Goal: Information Seeking & Learning: Check status

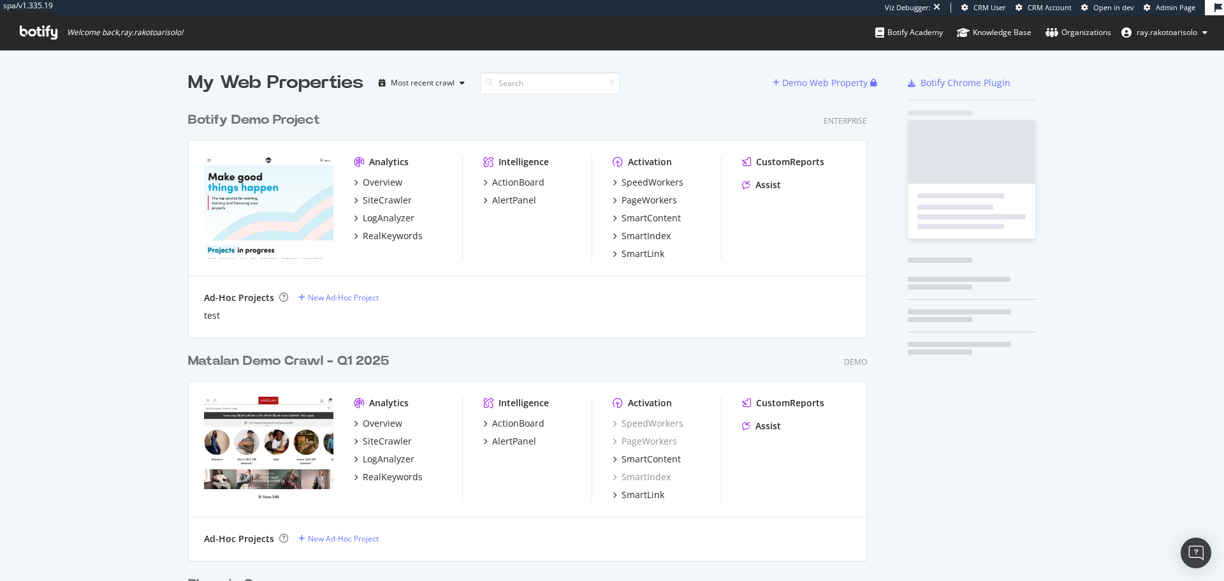
scroll to position [4189, 679]
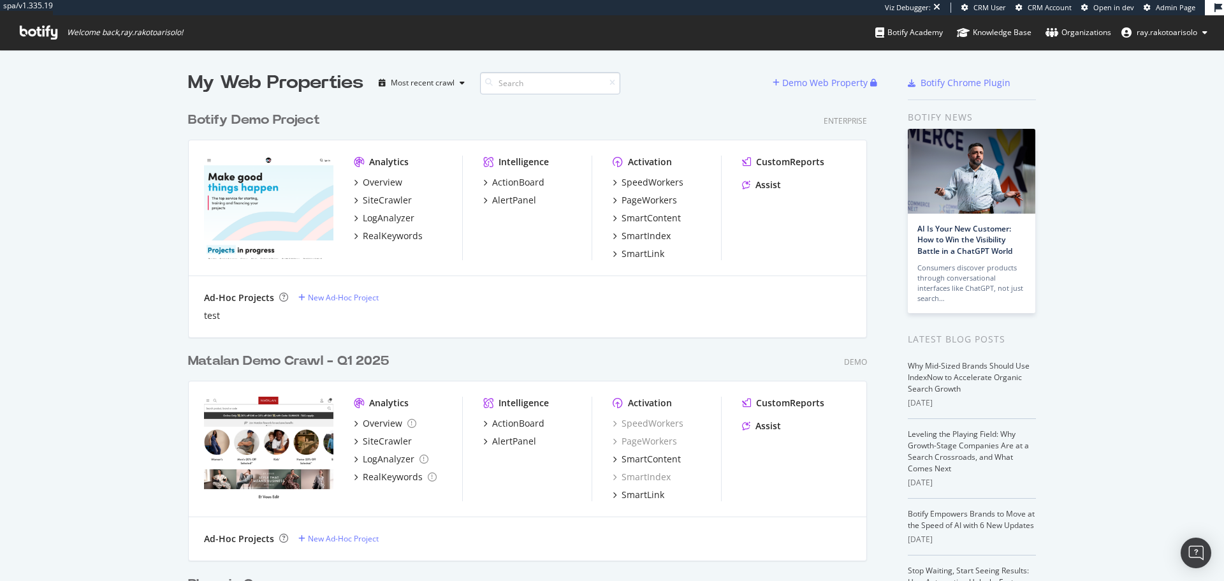
click at [533, 85] on input at bounding box center [550, 83] width 140 height 22
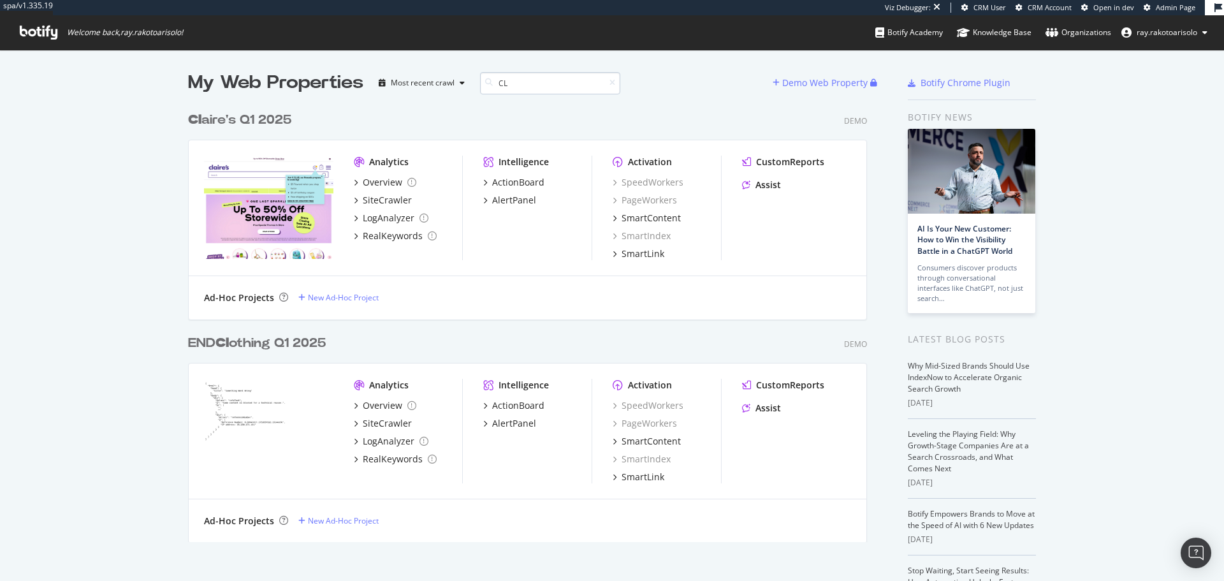
scroll to position [437, 679]
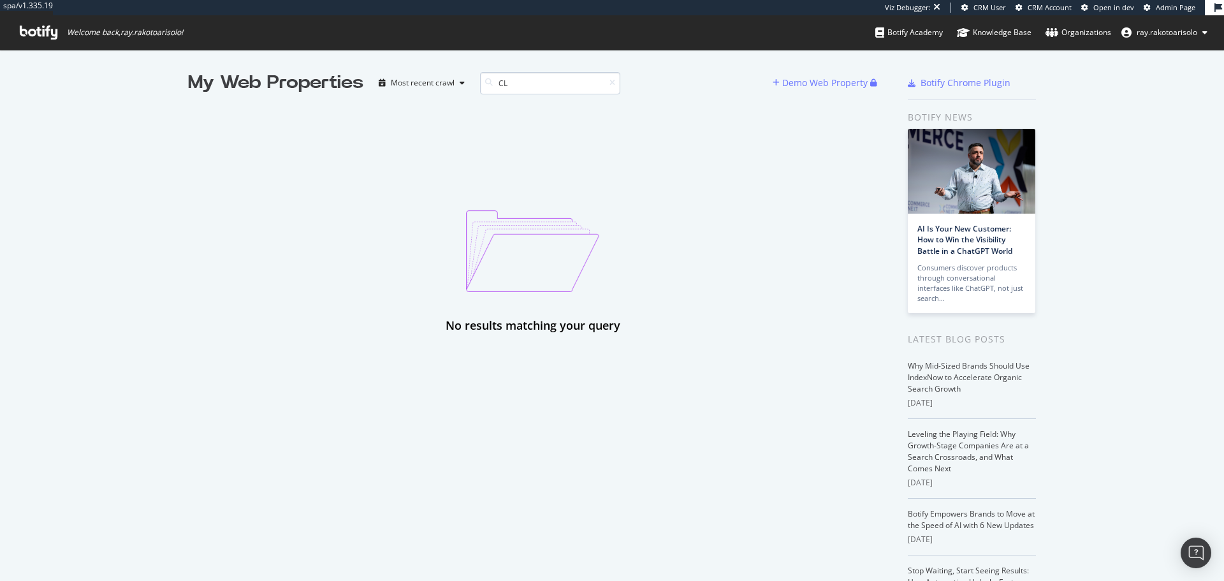
type input "C"
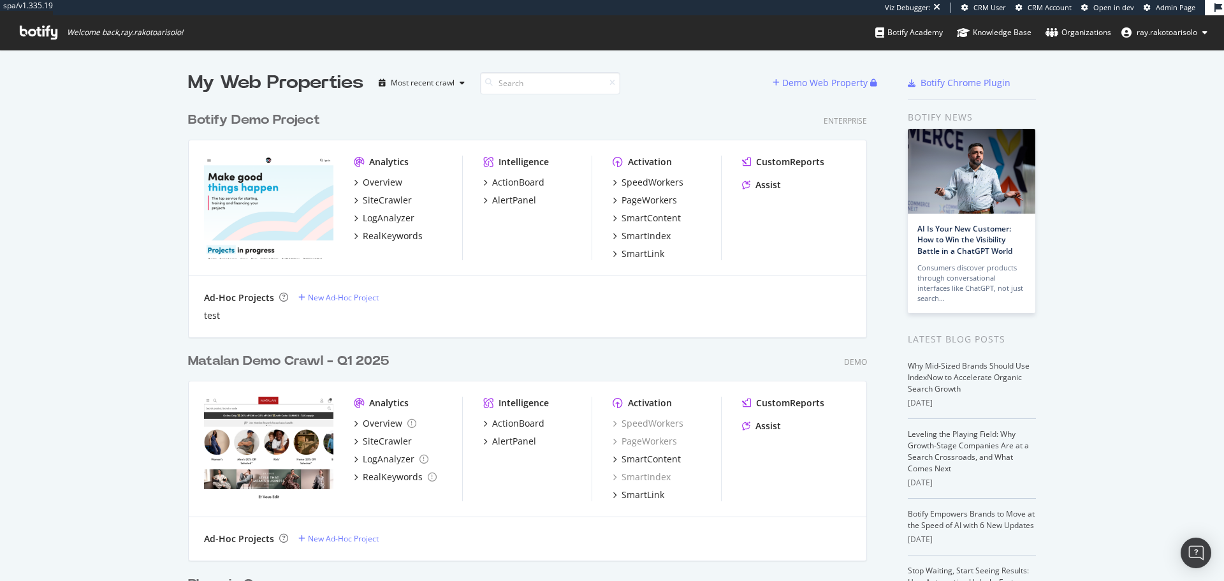
scroll to position [4189, 679]
click at [233, 89] on div "My Web Properties" at bounding box center [275, 82] width 175 height 25
click at [48, 37] on icon at bounding box center [39, 32] width 38 height 14
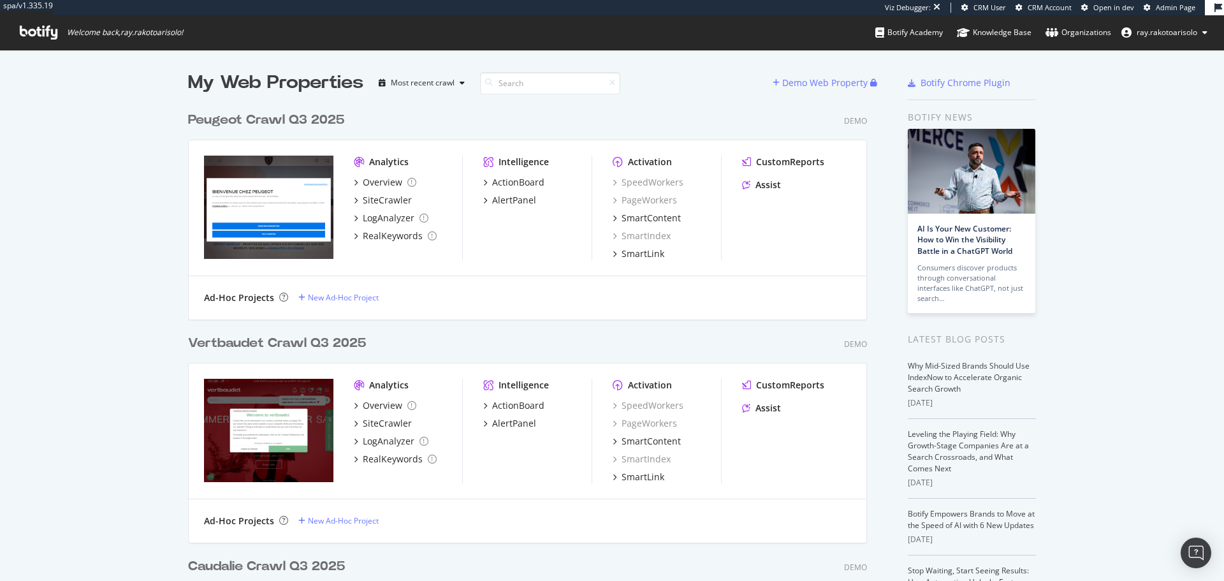
scroll to position [5814, 679]
click at [533, 76] on input at bounding box center [550, 83] width 140 height 22
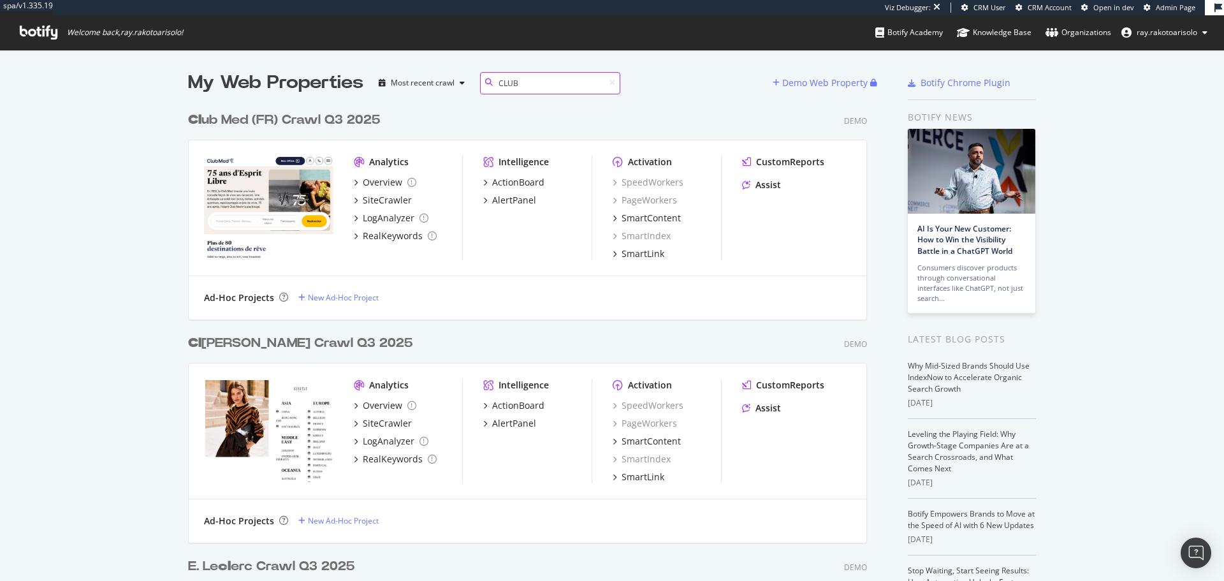
scroll to position [213, 679]
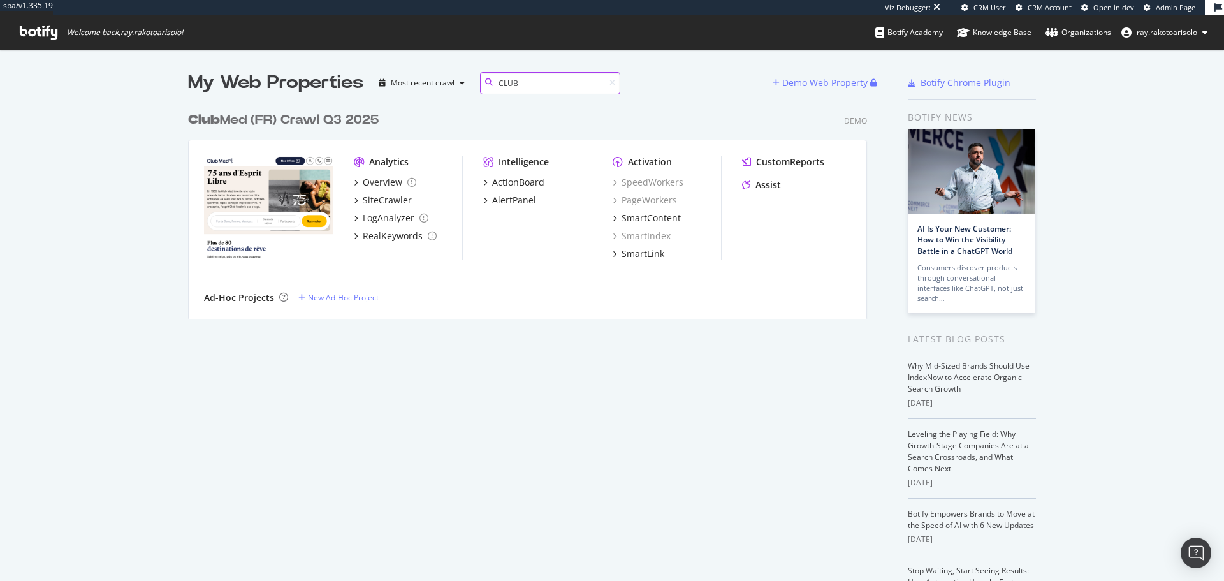
type input "CLUB"
click at [338, 118] on div "Club Med (FR) Crawl Q3 2025" at bounding box center [283, 120] width 191 height 18
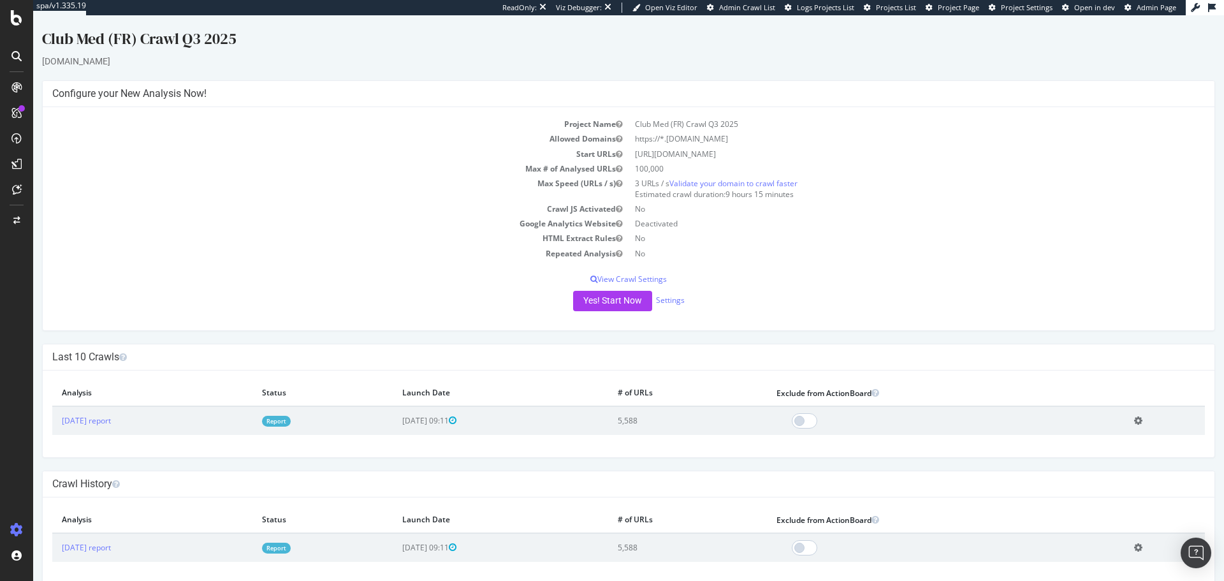
scroll to position [18, 0]
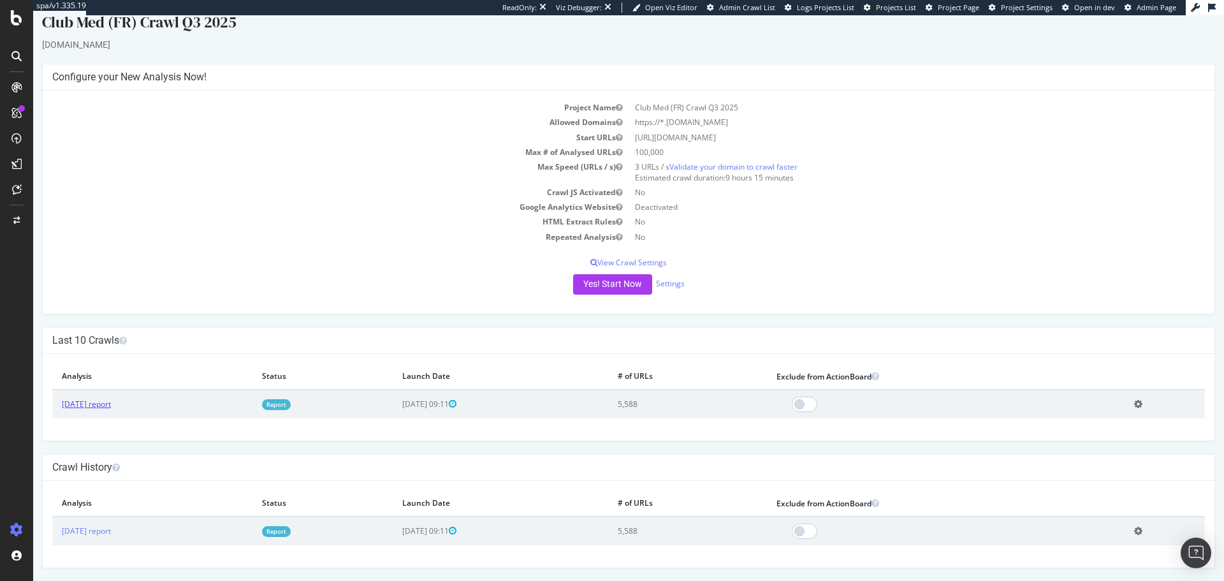
click at [107, 402] on link "2025 Jul. 24th report" at bounding box center [86, 403] width 49 height 11
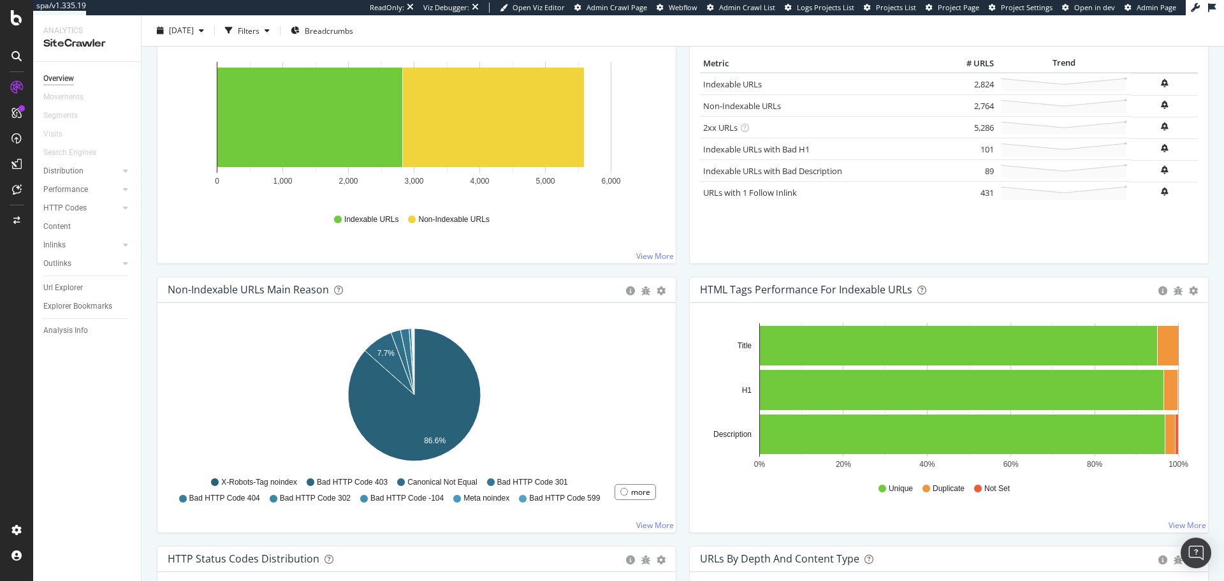
scroll to position [177, 0]
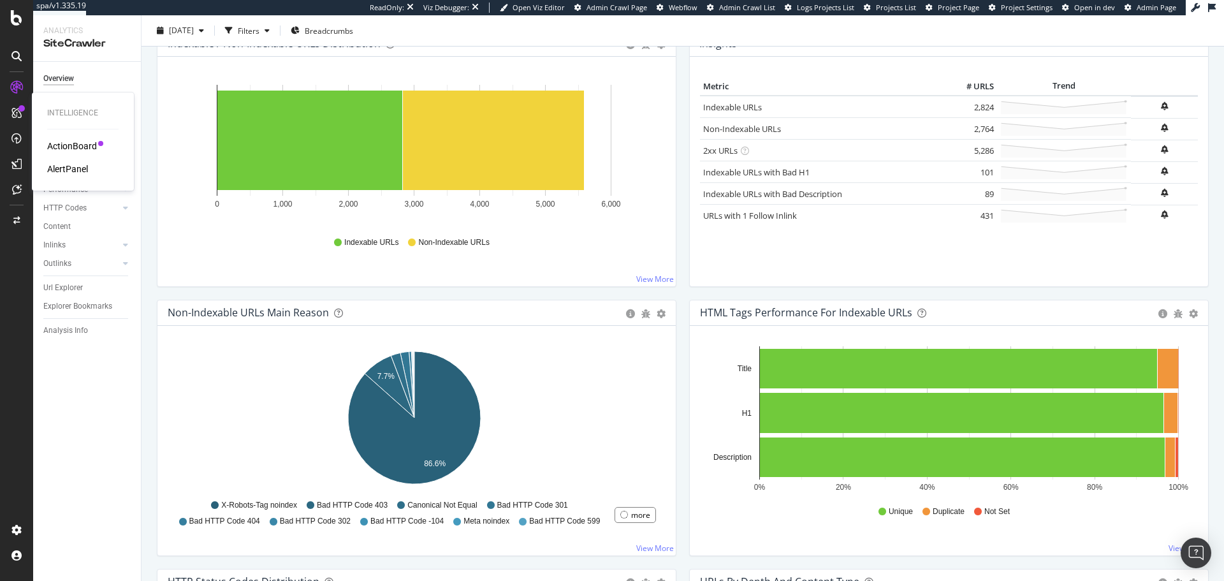
click at [62, 146] on div "ActionBoard" at bounding box center [72, 146] width 50 height 13
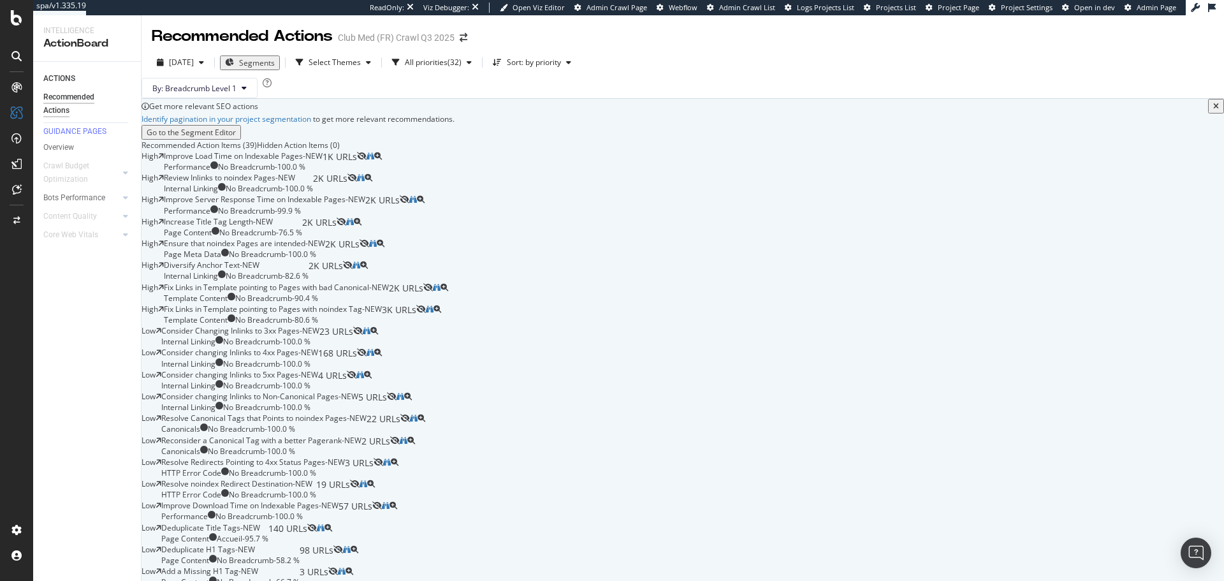
scroll to position [205, 0]
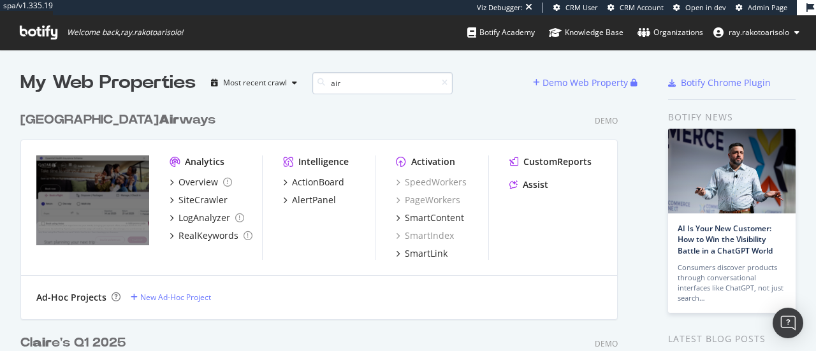
scroll to position [436, 597]
type input "a"
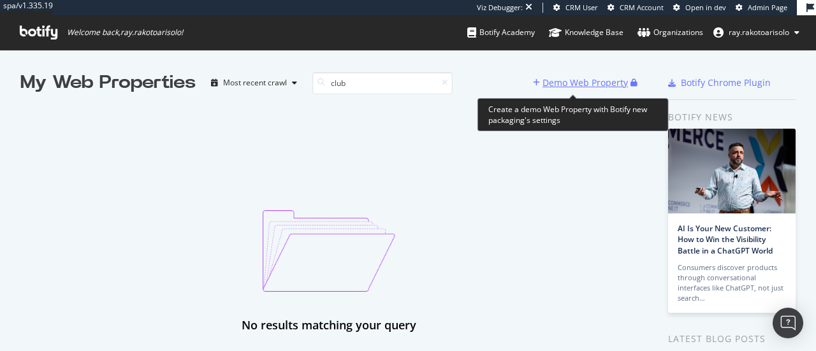
type input "club"
click at [584, 77] on div "Demo Web Property" at bounding box center [584, 82] width 85 height 13
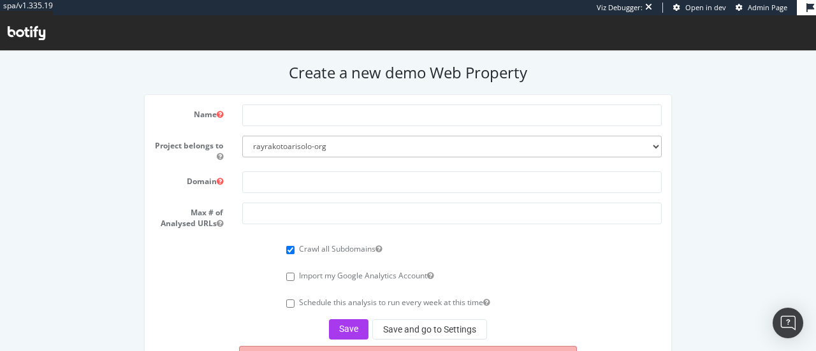
click at [18, 34] on icon at bounding box center [27, 33] width 38 height 14
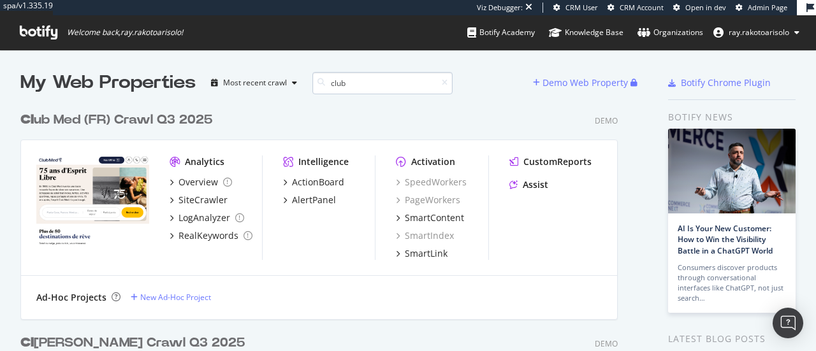
scroll to position [213, 597]
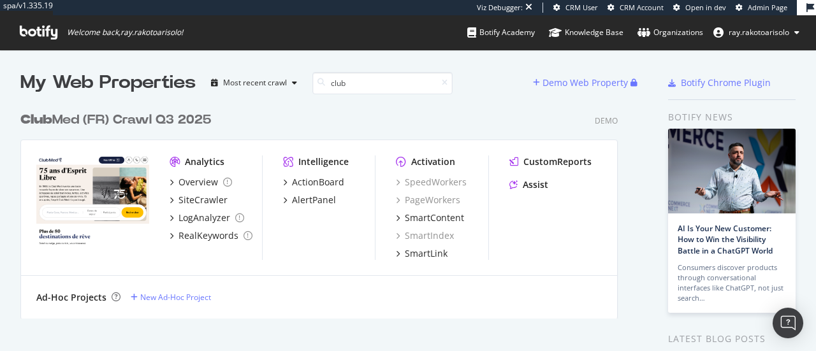
type input "club"
click at [175, 124] on div "Club Med (FR) Crawl Q3 2025" at bounding box center [115, 120] width 191 height 18
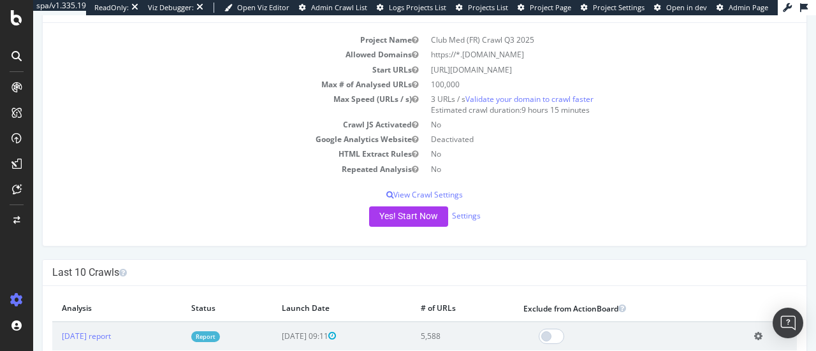
scroll to position [83, 0]
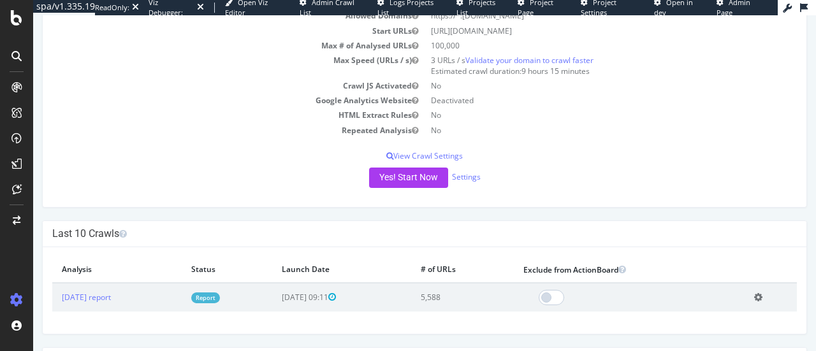
scroll to position [124, 0]
click at [81, 294] on link "2025 Jul. 24th report" at bounding box center [86, 296] width 49 height 11
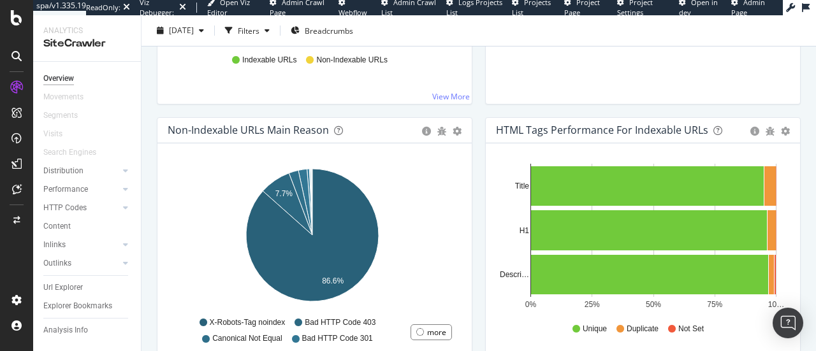
scroll to position [302, 0]
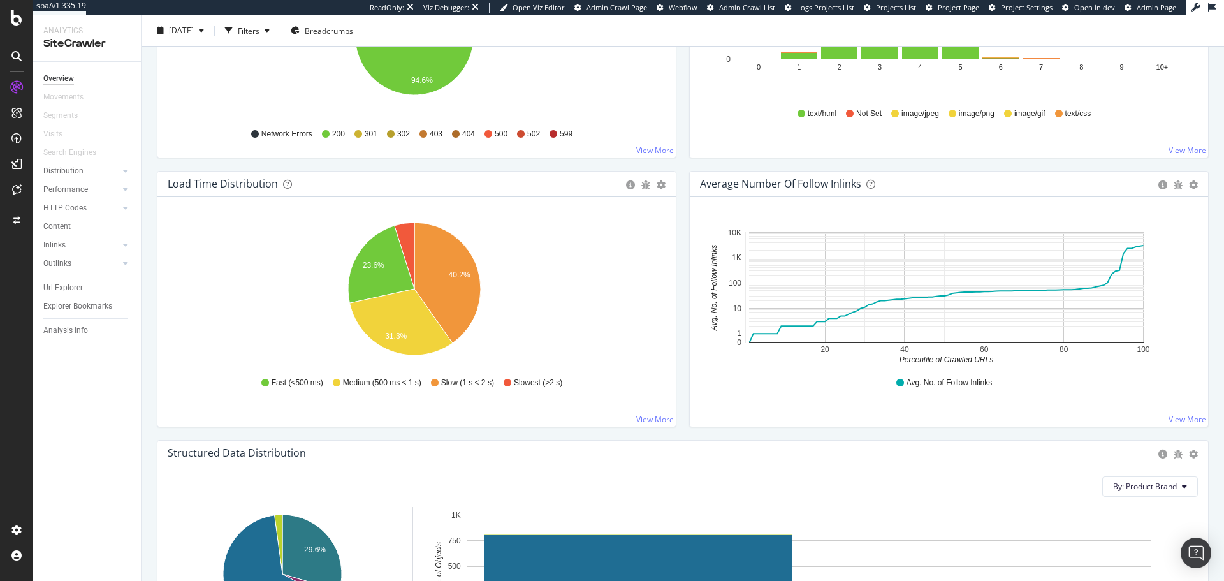
scroll to position [930, 0]
